Goal: Check status: Check status

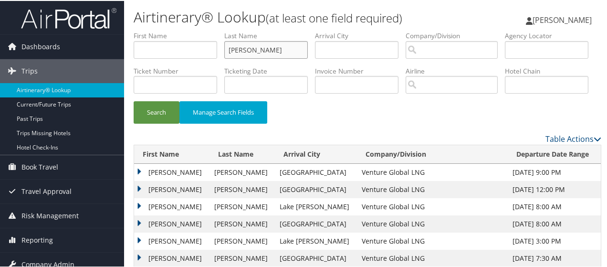
drag, startPoint x: 207, startPoint y: 46, endPoint x: 174, endPoint y: 45, distance: 33.0
click at [174, 30] on ul "First Name Last Name [PERSON_NAME] Departure City Arrival City Company/Division…" at bounding box center [368, 30] width 468 height 0
paste input "[PERSON_NAME]"
type input "[PERSON_NAME]"
click at [159, 123] on button "Search" at bounding box center [157, 111] width 46 height 22
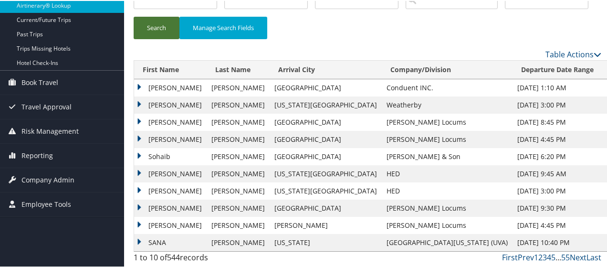
scroll to position [119, 0]
click at [456, 38] on div "Search Manage Search Fields" at bounding box center [368, 32] width 482 height 32
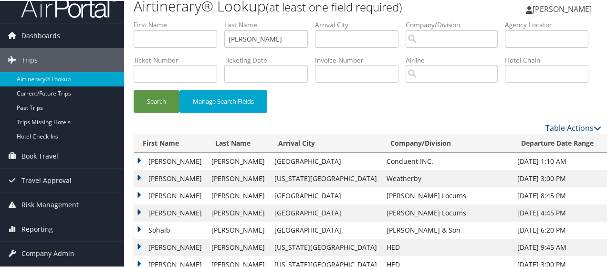
scroll to position [0, 0]
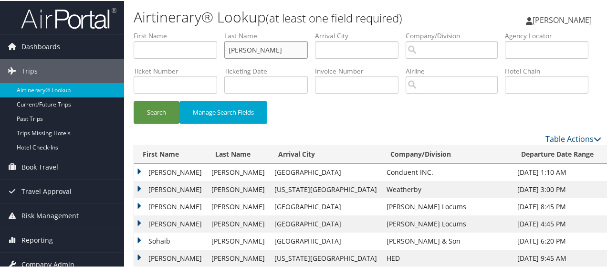
drag, startPoint x: 262, startPoint y: 51, endPoint x: 215, endPoint y: 48, distance: 46.8
click at [215, 30] on ul "First Name Last Name [PERSON_NAME] Departure City Arrival City Company/Division…" at bounding box center [368, 30] width 468 height 0
paste input "[PERSON_NAME]"
type input "[PERSON_NAME]"
click at [168, 123] on button "Search" at bounding box center [157, 111] width 46 height 22
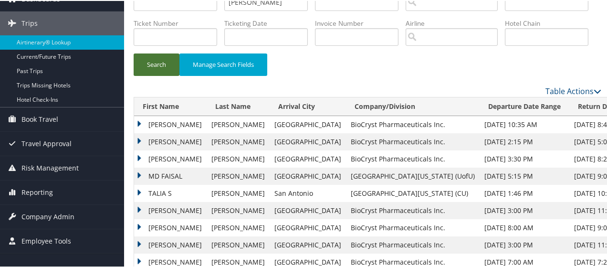
scroll to position [95, 0]
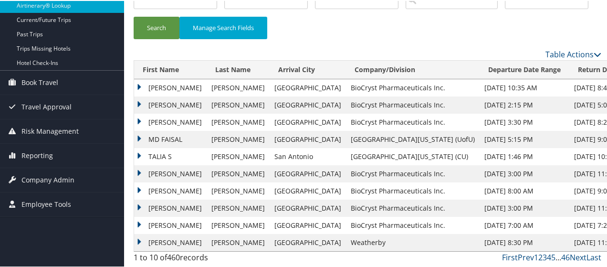
click at [165, 95] on td "[PERSON_NAME]" at bounding box center [170, 86] width 73 height 17
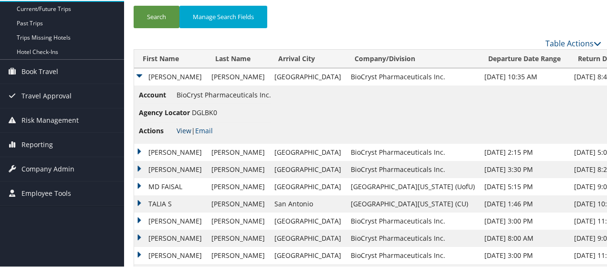
click at [181, 134] on link "View" at bounding box center [184, 129] width 15 height 9
